Goal: Information Seeking & Learning: Learn about a topic

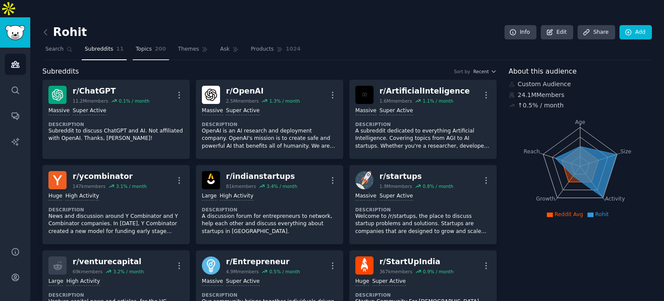
click at [145, 42] on link "Topics 200" at bounding box center [151, 51] width 36 height 18
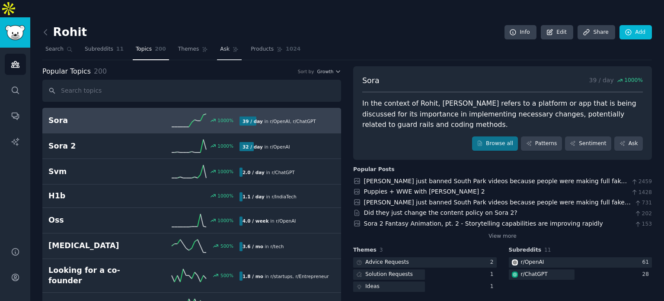
click at [218, 42] on link "Ask" at bounding box center [229, 51] width 25 height 18
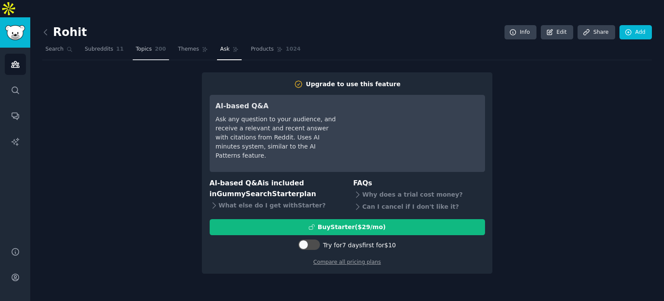
click at [133, 42] on link "Topics 200" at bounding box center [151, 51] width 36 height 18
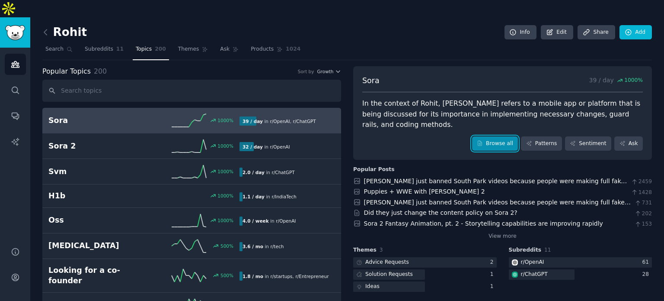
click at [511, 136] on link "Browse all" at bounding box center [495, 143] width 46 height 15
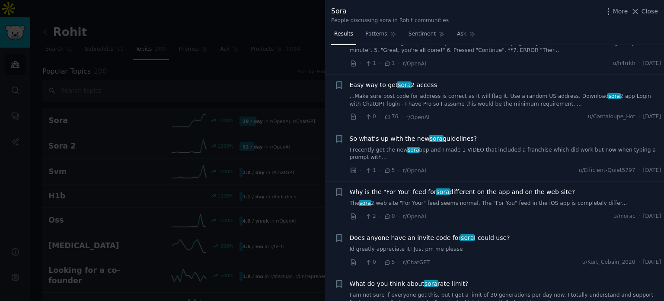
scroll to position [1255, 0]
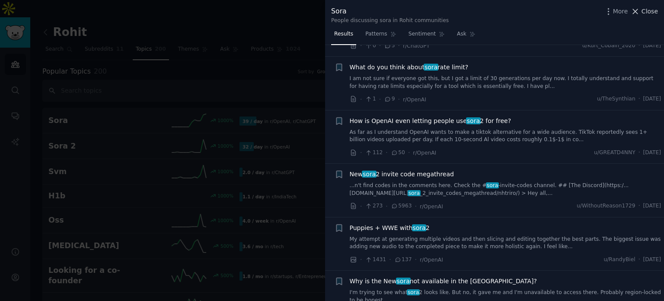
click at [652, 13] on span "Close" at bounding box center [650, 11] width 16 height 9
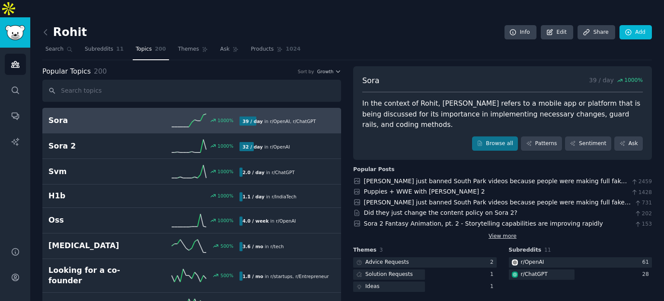
click at [498, 232] on link "View more" at bounding box center [503, 236] width 28 height 8
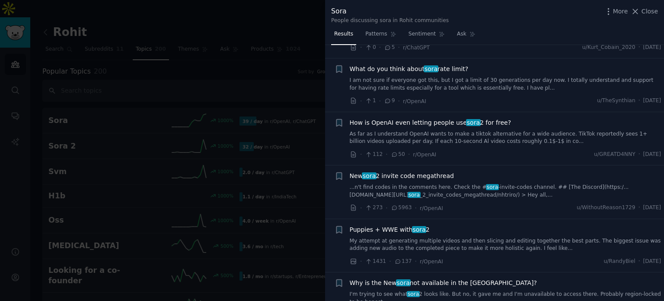
scroll to position [1255, 0]
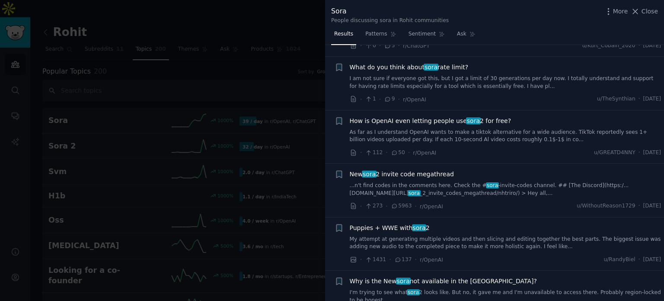
click at [252, 77] on div at bounding box center [332, 150] width 664 height 301
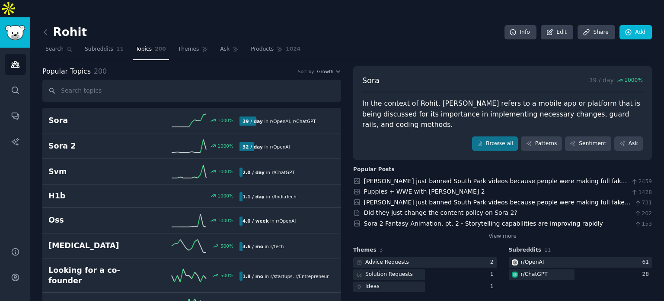
click at [16, 61] on icon "Sidebar" at bounding box center [15, 64] width 8 height 6
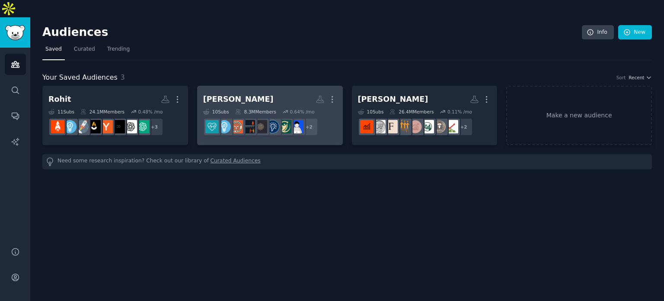
click at [225, 94] on div "[PERSON_NAME]" at bounding box center [238, 99] width 71 height 11
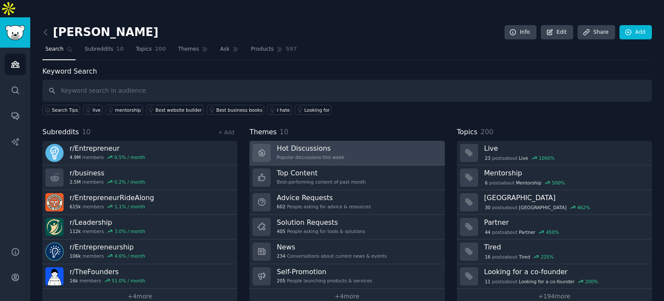
click at [310, 154] on div "Popular discussions this week" at bounding box center [310, 157] width 67 height 6
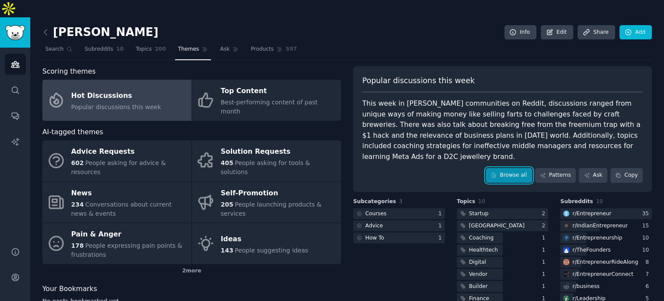
click at [514, 168] on link "Browse all" at bounding box center [509, 175] width 46 height 15
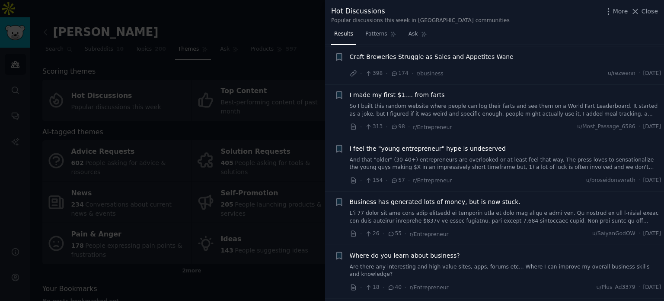
scroll to position [87, 0]
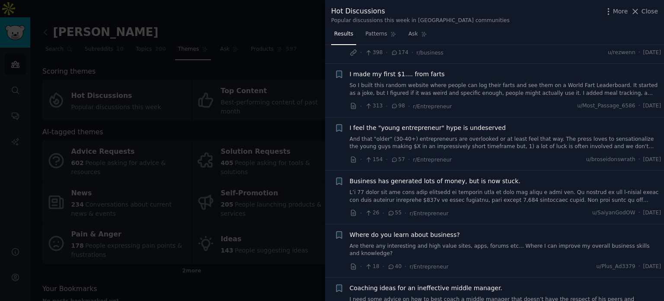
drag, startPoint x: 402, startPoint y: 125, endPoint x: 406, endPoint y: 129, distance: 5.5
click at [402, 125] on span "I feel the "young entrepreneur" hype is undeserved" at bounding box center [428, 127] width 156 height 9
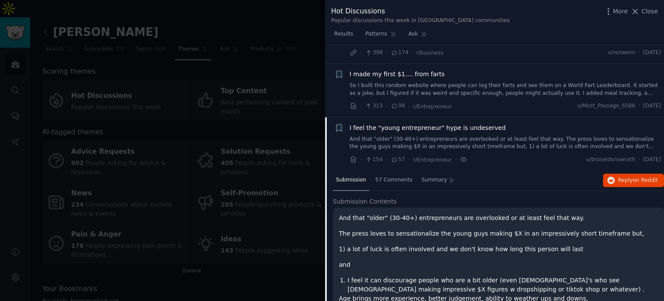
scroll to position [158, 0]
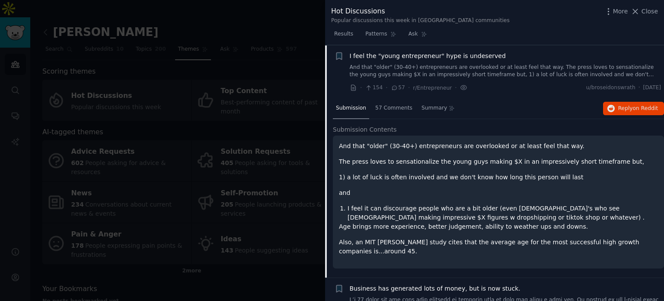
click at [420, 53] on span "I feel the "young entrepreneur" hype is undeserved" at bounding box center [428, 55] width 156 height 9
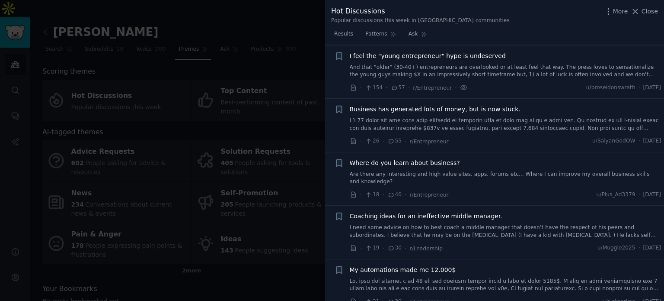
click at [427, 55] on span "I feel the "young entrepreneur" hype is undeserved" at bounding box center [428, 55] width 156 height 9
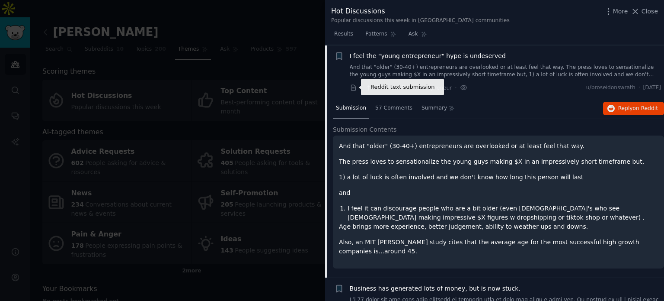
click at [353, 87] on icon at bounding box center [353, 88] width 4 height 6
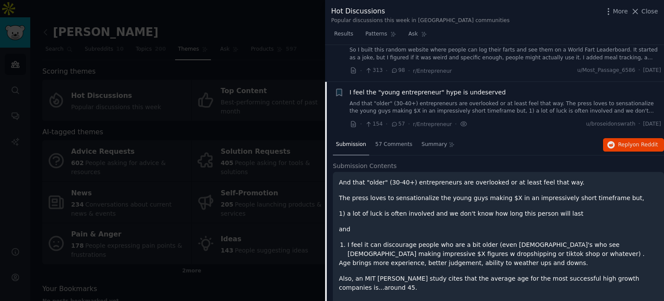
scroll to position [29, 0]
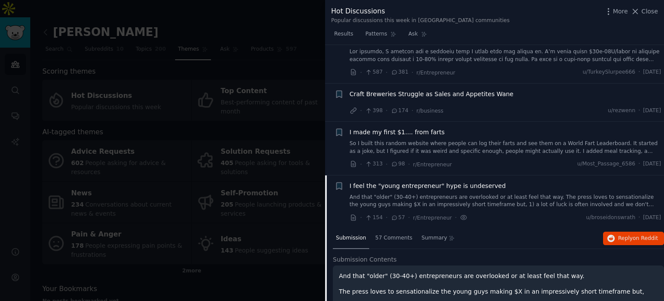
drag, startPoint x: 472, startPoint y: 186, endPoint x: 501, endPoint y: 178, distance: 30.1
click at [472, 187] on span "I feel the "young entrepreneur" hype is undeserved" at bounding box center [428, 185] width 156 height 9
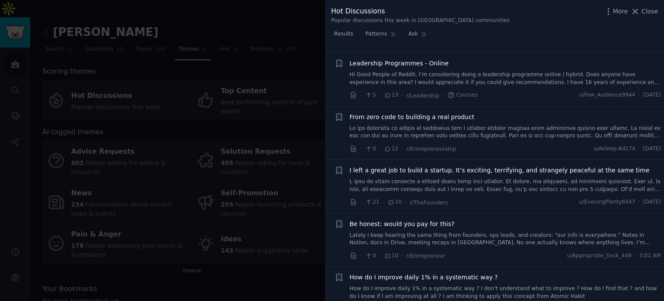
scroll to position [1024, 0]
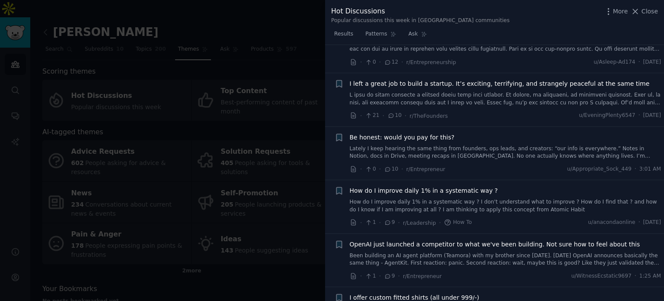
click at [465, 186] on span "How do I improve daily 1% in a systematic way ?" at bounding box center [424, 190] width 148 height 9
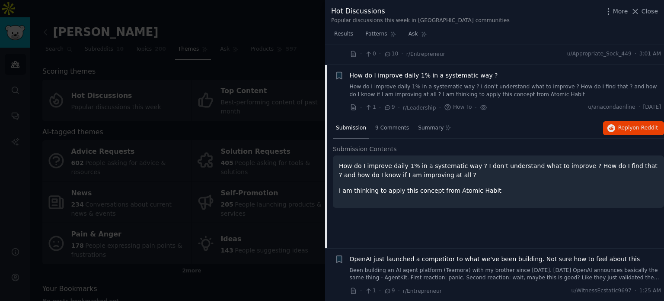
scroll to position [1142, 0]
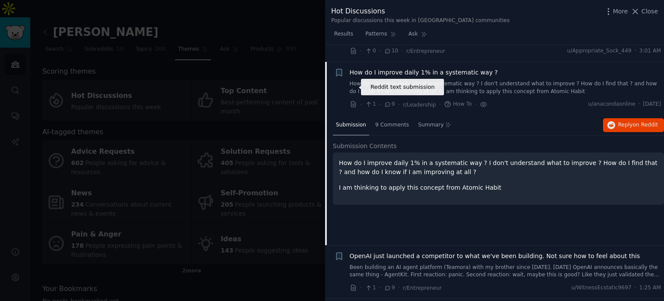
click at [353, 100] on icon at bounding box center [354, 104] width 8 height 8
